Goal: Download file/media

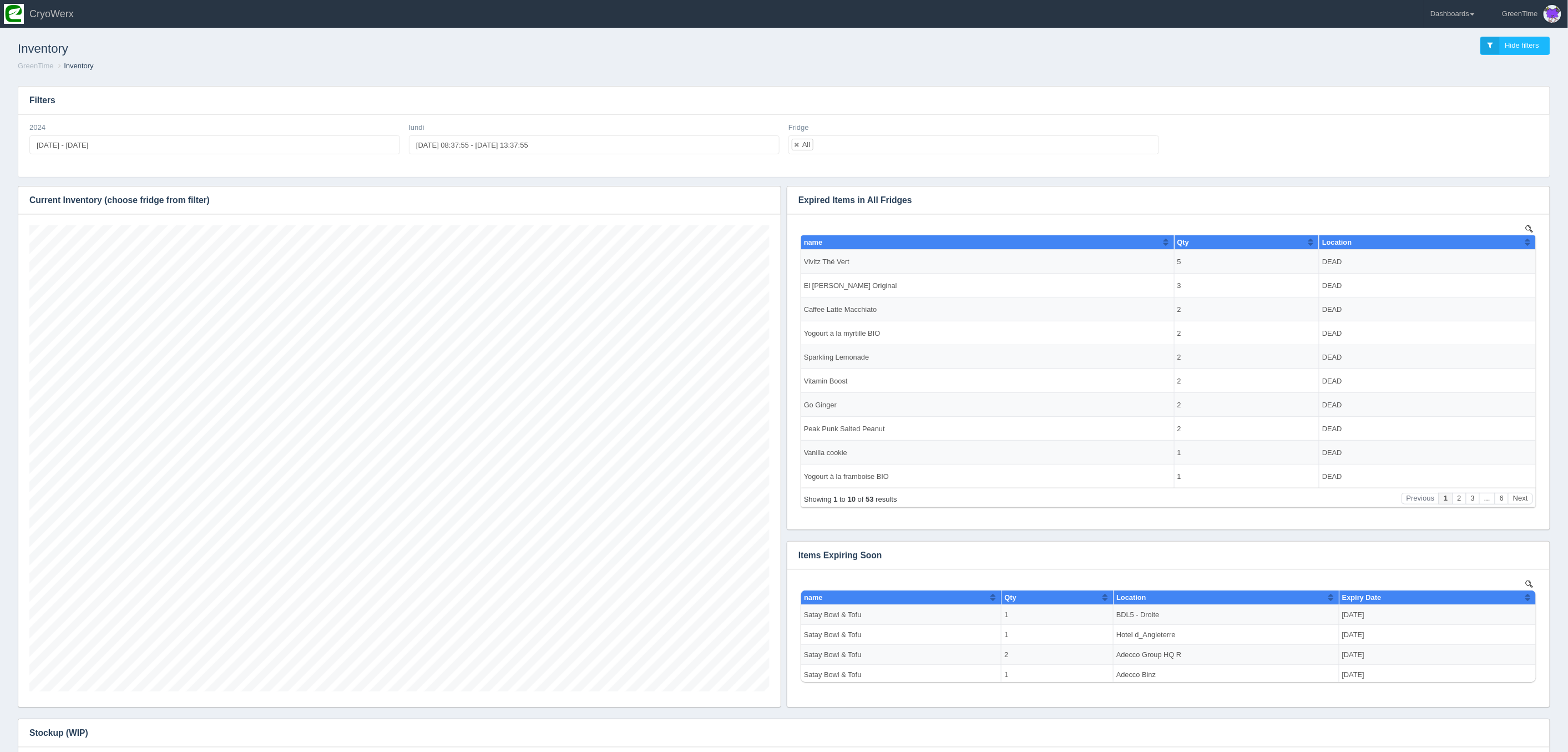
scroll to position [466, 740]
click at [317, 48] on h1 "Inventory" at bounding box center [401, 49] width 766 height 24
drag, startPoint x: 737, startPoint y: 204, endPoint x: 755, endPoint y: 202, distance: 18.1
click at [738, 204] on h3 "Current Inventory (choose fridge from filter)" at bounding box center [383, 200] width 729 height 28
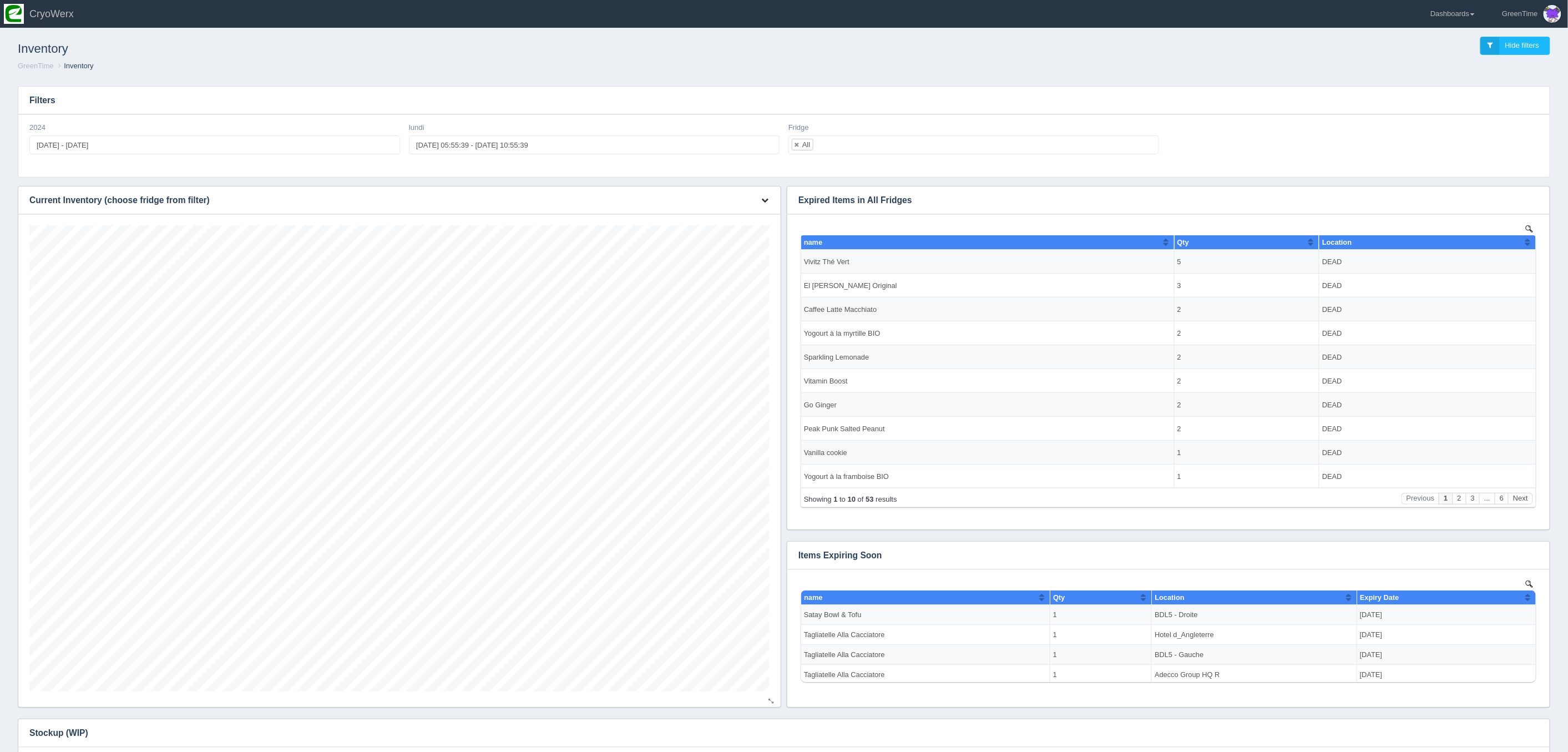
click at [763, 199] on icon "button" at bounding box center [765, 200] width 7 height 7
click at [732, 214] on link "Download CSV" at bounding box center [728, 217] width 89 height 16
click at [715, 219] on link "Download CSV" at bounding box center [728, 217] width 89 height 16
click at [710, 214] on link "Download CSV" at bounding box center [728, 217] width 89 height 16
drag, startPoint x: 334, startPoint y: 109, endPoint x: 283, endPoint y: 77, distance: 60.2
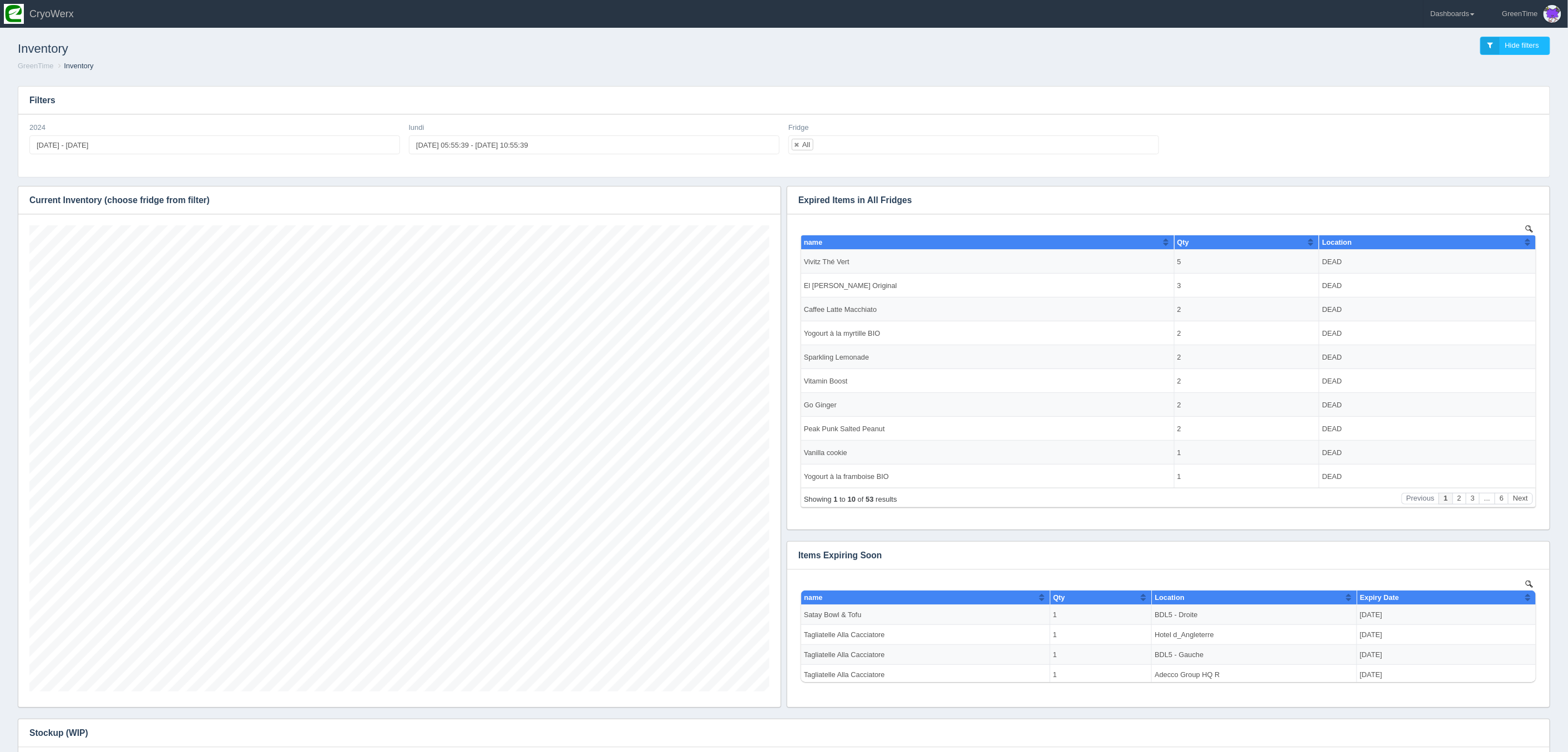
click at [334, 109] on h3 "Filters" at bounding box center [784, 100] width 1531 height 28
